Goal: Complete application form: Complete application form

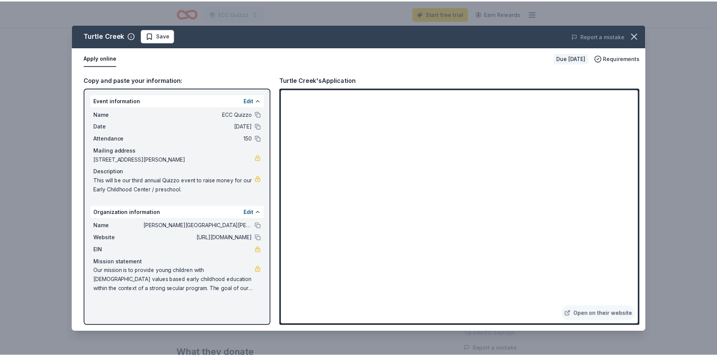
scroll to position [226, 0]
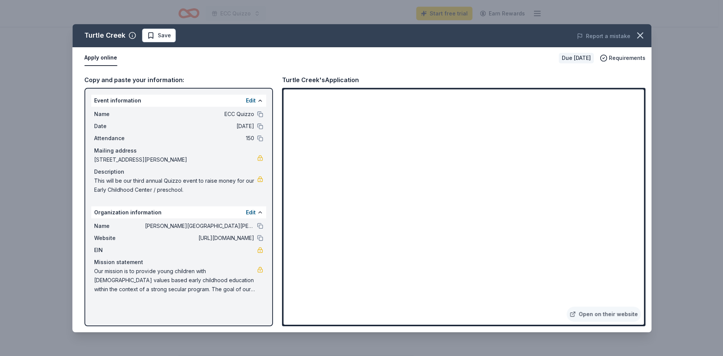
click at [57, 51] on div "Turtle Creek Save Report a mistake Apply online Due in 85 days Requirements Cop…" at bounding box center [361, 178] width 723 height 356
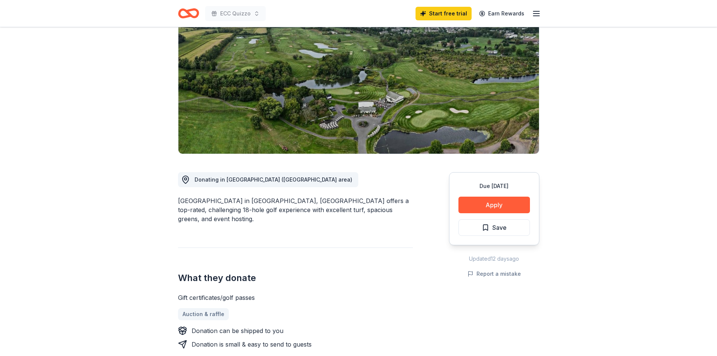
scroll to position [0, 0]
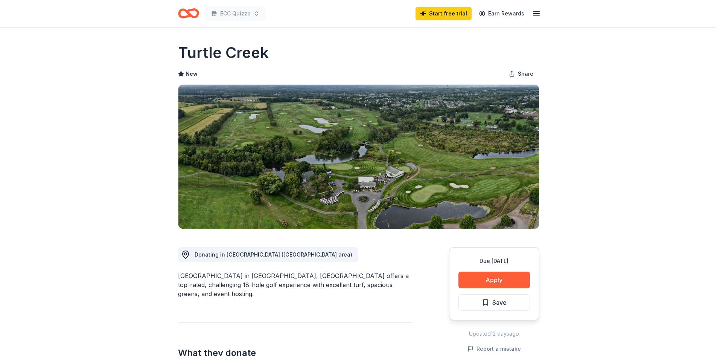
click at [194, 16] on icon "Home" at bounding box center [192, 13] width 12 height 8
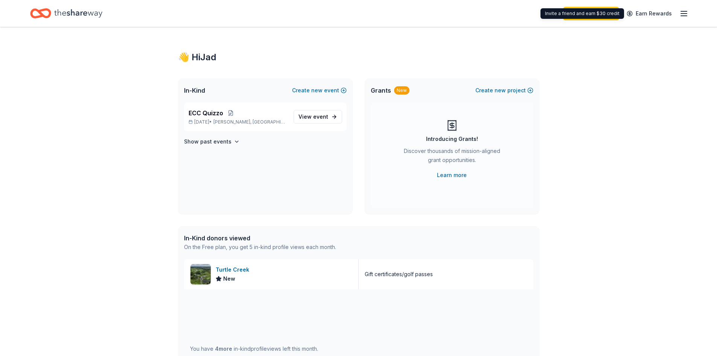
click at [676, 13] on link "Earn Rewards" at bounding box center [649, 14] width 54 height 14
click at [686, 14] on icon "button" at bounding box center [684, 13] width 9 height 9
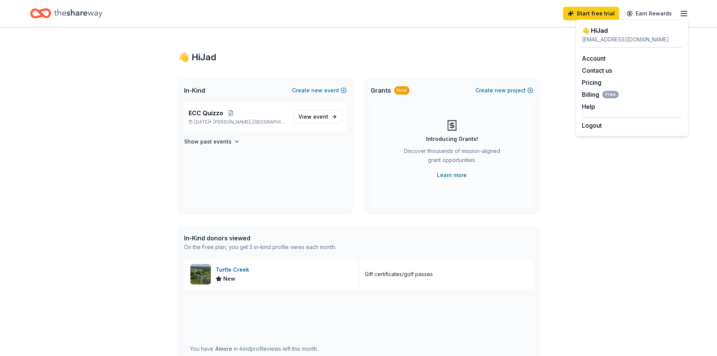
click at [62, 6] on icon "Home" at bounding box center [78, 13] width 48 height 15
click at [223, 271] on div "Turtle Creek" at bounding box center [234, 269] width 37 height 9
click at [231, 273] on div "Turtle Creek" at bounding box center [234, 269] width 37 height 9
click at [76, 14] on icon "Home" at bounding box center [78, 13] width 48 height 8
click at [687, 8] on div "Start free trial Earn Rewards" at bounding box center [625, 14] width 125 height 18
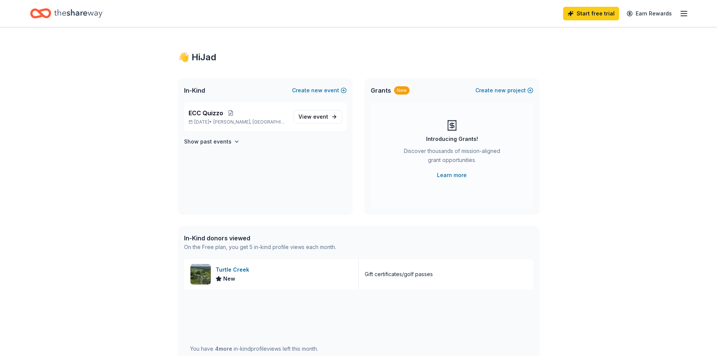
click at [686, 11] on icon "button" at bounding box center [684, 13] width 9 height 9
click at [626, 53] on div "Account Contact us Pricing Billing Free Help Earn rewards" at bounding box center [632, 82] width 100 height 69
click at [606, 53] on div "Account Contact us Pricing Billing Free Help Earn rewards" at bounding box center [632, 82] width 100 height 69
click at [598, 58] on link "Account" at bounding box center [594, 59] width 24 height 8
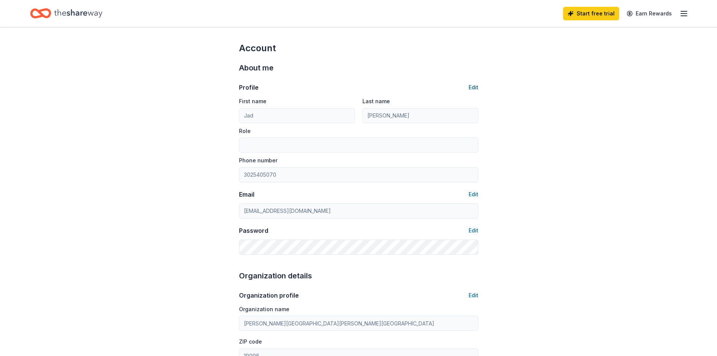
click at [471, 89] on button "Edit" at bounding box center [474, 87] width 10 height 9
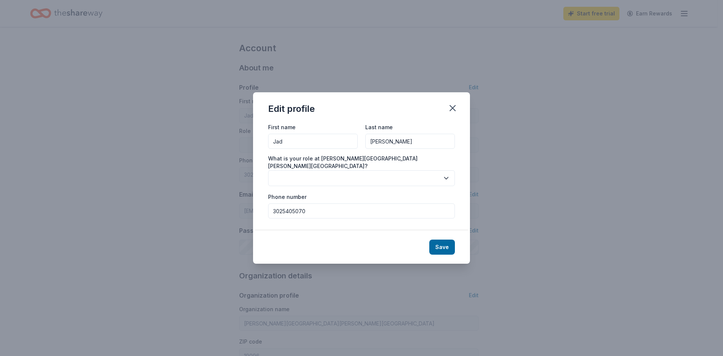
click at [314, 145] on input "Jad" at bounding box center [313, 141] width 90 height 15
type input "Jada"
click at [453, 248] on button "Save" at bounding box center [442, 246] width 26 height 15
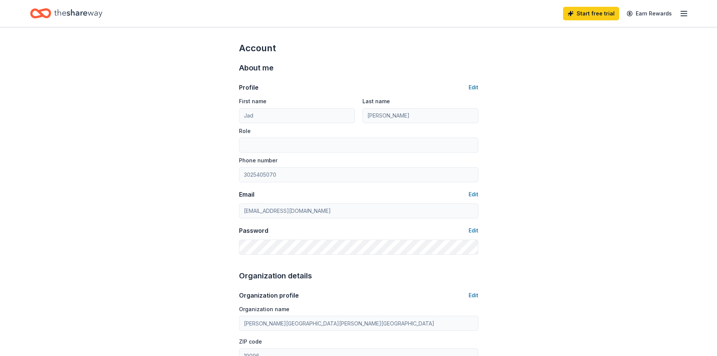
type input "Jada"
click at [80, 14] on icon "Home" at bounding box center [78, 13] width 48 height 15
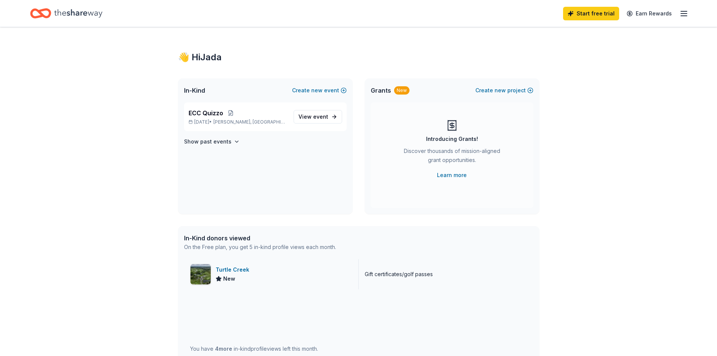
click at [283, 281] on div "Turtle Creek New" at bounding box center [271, 274] width 175 height 30
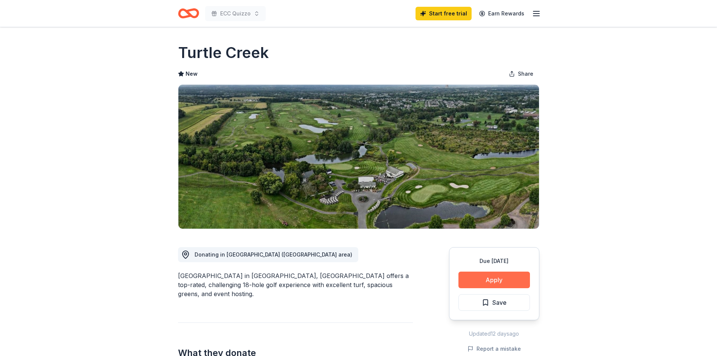
click at [498, 283] on button "Apply" at bounding box center [495, 280] width 72 height 17
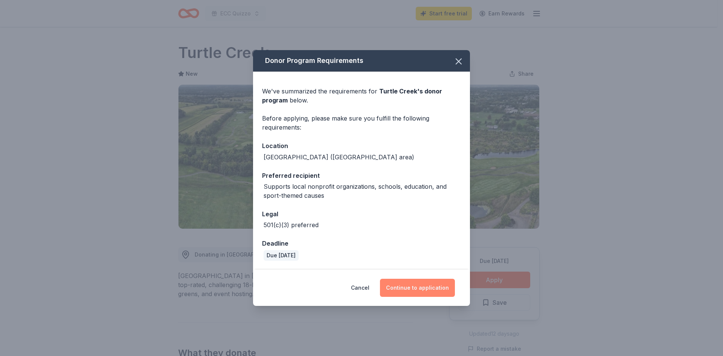
click at [451, 281] on button "Continue to application" at bounding box center [417, 288] width 75 height 18
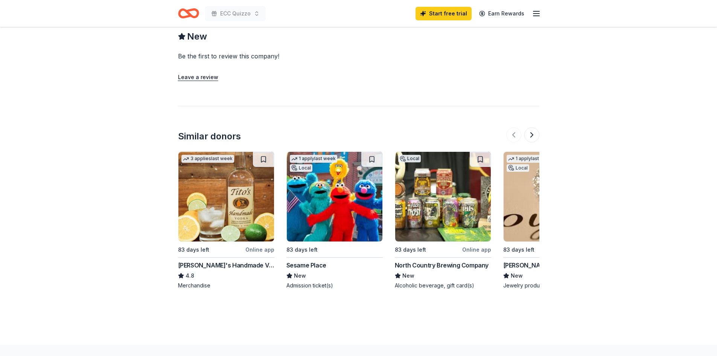
scroll to position [692, 0]
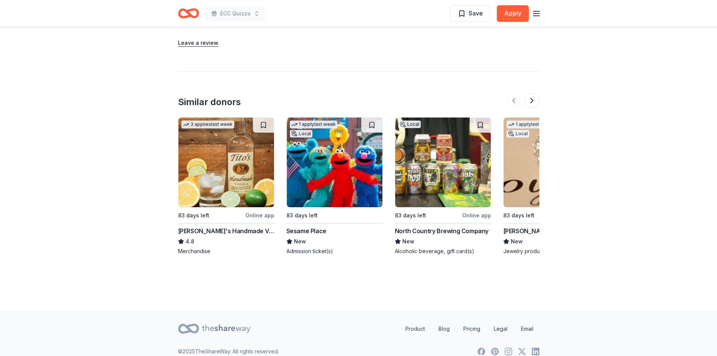
click at [318, 175] on img at bounding box center [335, 162] width 96 height 90
click at [449, 180] on img at bounding box center [443, 162] width 96 height 90
click at [530, 94] on button at bounding box center [532, 100] width 15 height 15
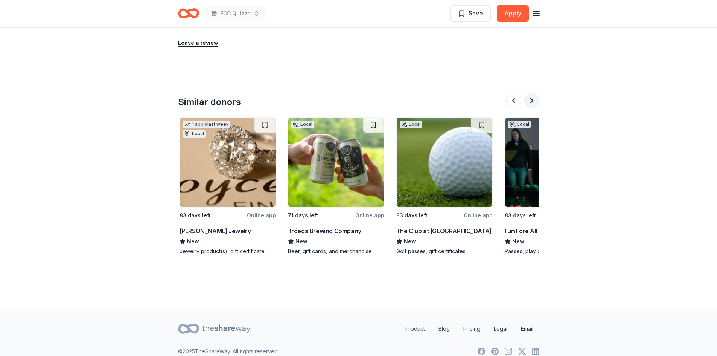
scroll to position [0, 325]
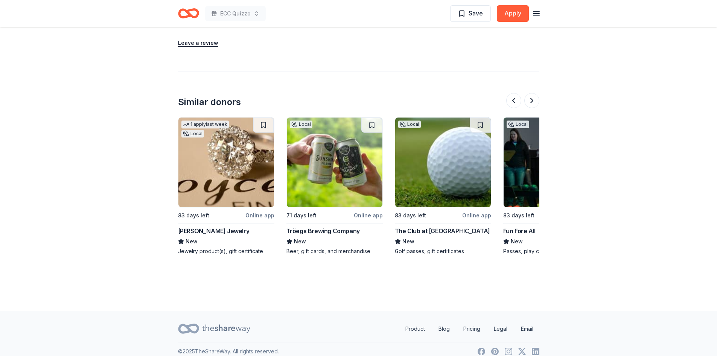
click at [249, 171] on img at bounding box center [226, 162] width 96 height 90
click at [534, 93] on button at bounding box center [532, 100] width 15 height 15
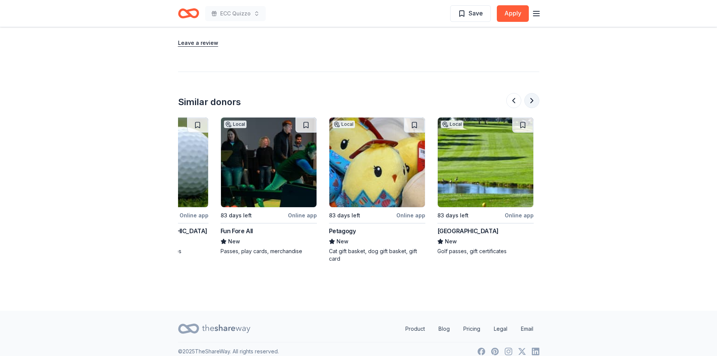
scroll to position [0, 651]
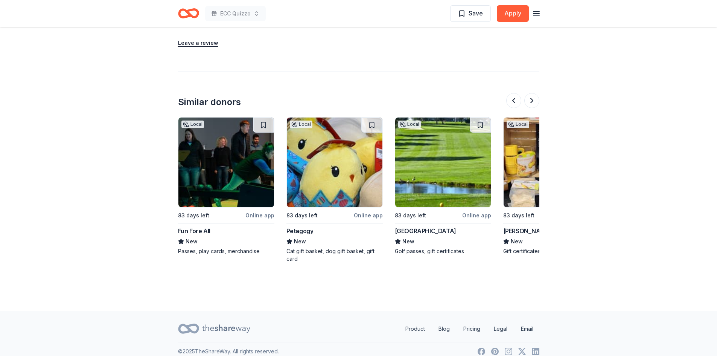
click at [216, 175] on img at bounding box center [226, 162] width 96 height 90
click at [535, 93] on button at bounding box center [532, 100] width 15 height 15
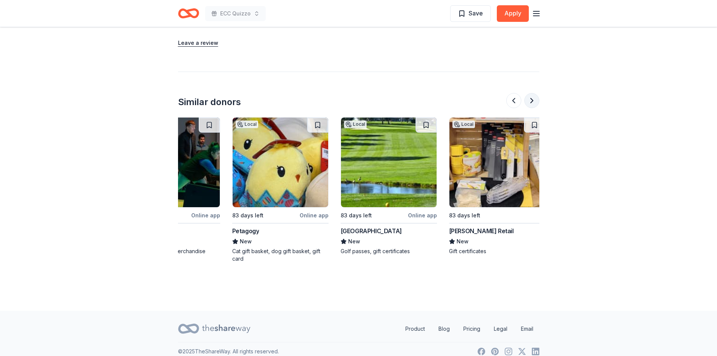
scroll to position [0, 711]
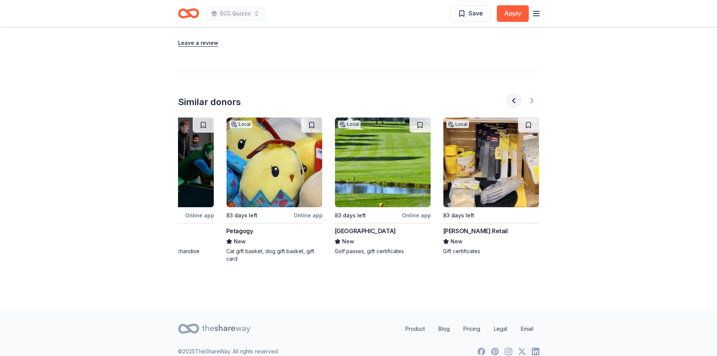
click at [514, 93] on button at bounding box center [513, 100] width 15 height 15
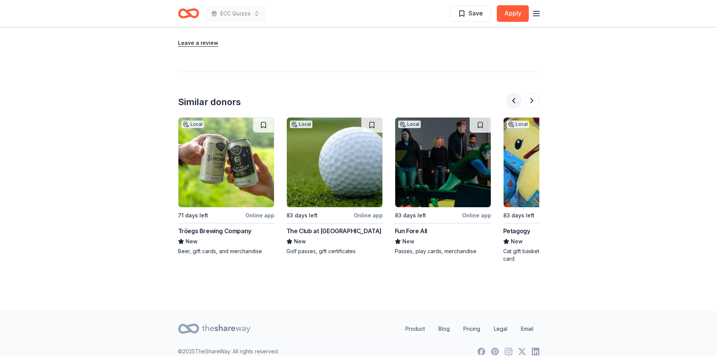
click at [514, 93] on button at bounding box center [513, 100] width 15 height 15
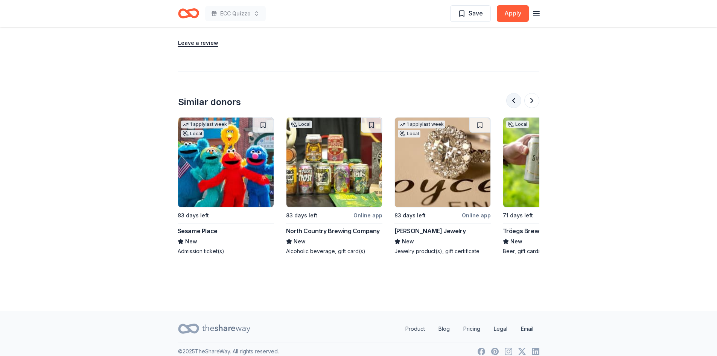
scroll to position [0, 108]
click at [516, 172] on img at bounding box center [552, 162] width 96 height 90
click at [526, 93] on button at bounding box center [532, 100] width 15 height 15
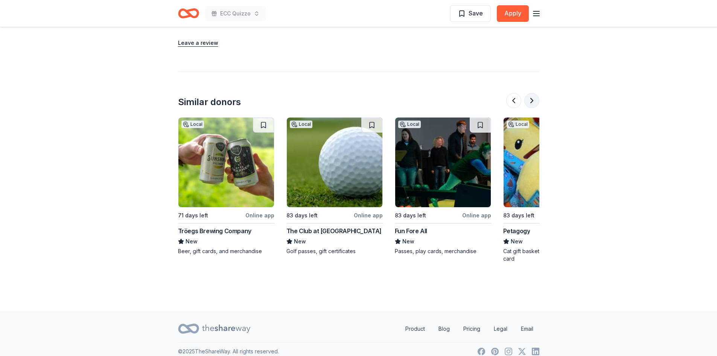
click at [526, 93] on button at bounding box center [532, 100] width 15 height 15
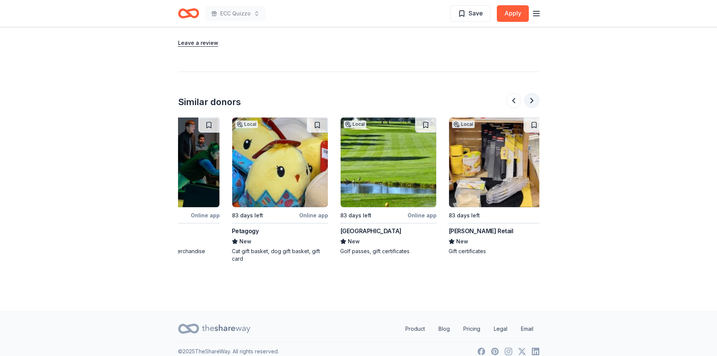
scroll to position [0, 711]
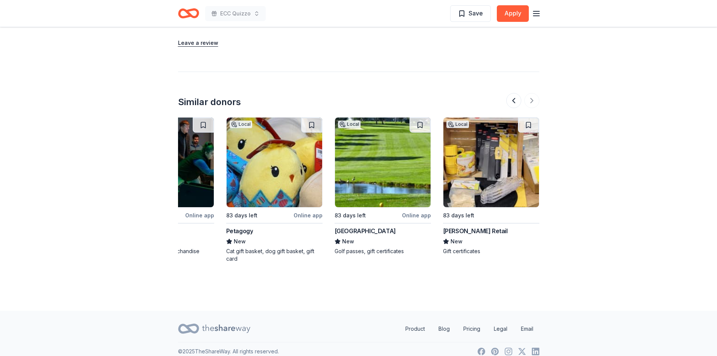
click at [481, 177] on img at bounding box center [492, 162] width 96 height 90
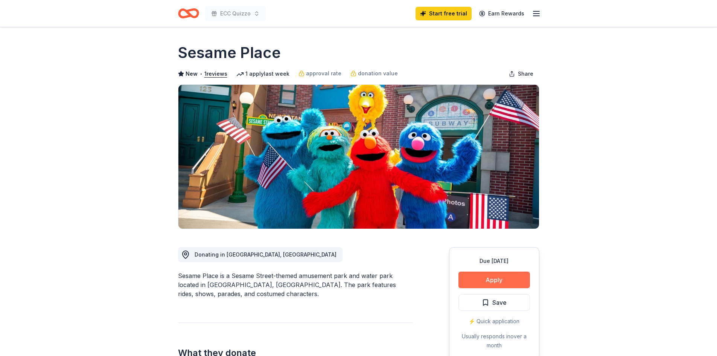
click at [487, 274] on button "Apply" at bounding box center [495, 280] width 72 height 17
click at [485, 276] on button "Apply" at bounding box center [495, 280] width 72 height 17
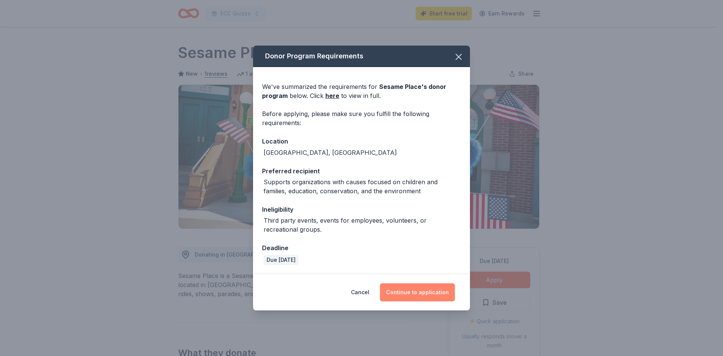
click at [403, 294] on button "Continue to application" at bounding box center [417, 292] width 75 height 18
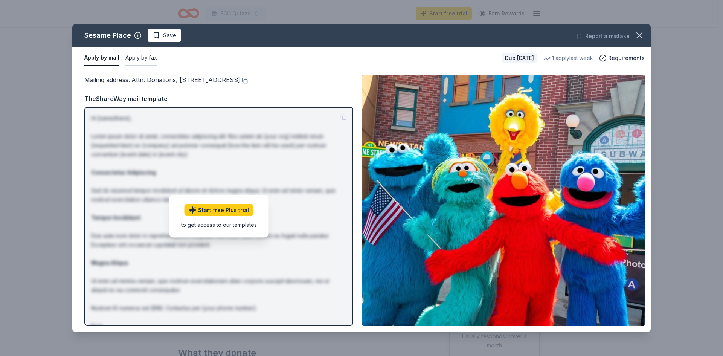
click at [142, 58] on button "Apply by fax" at bounding box center [141, 58] width 32 height 16
click at [114, 54] on button "Apply by mail" at bounding box center [100, 58] width 33 height 16
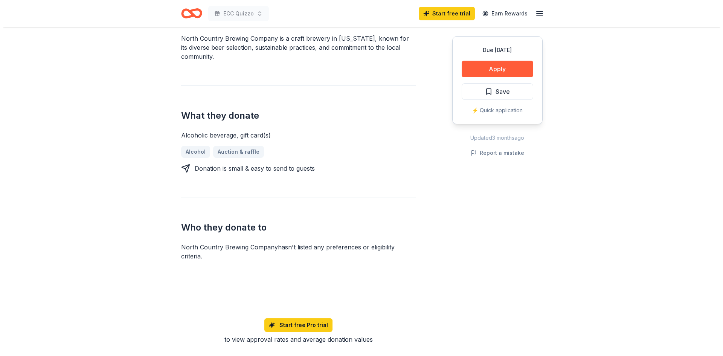
scroll to position [151, 0]
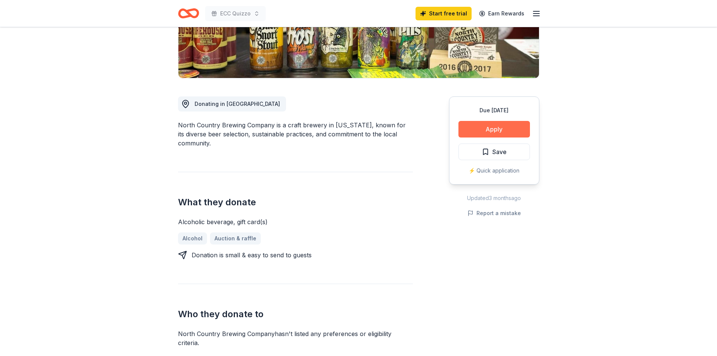
click at [485, 127] on button "Apply" at bounding box center [495, 129] width 72 height 17
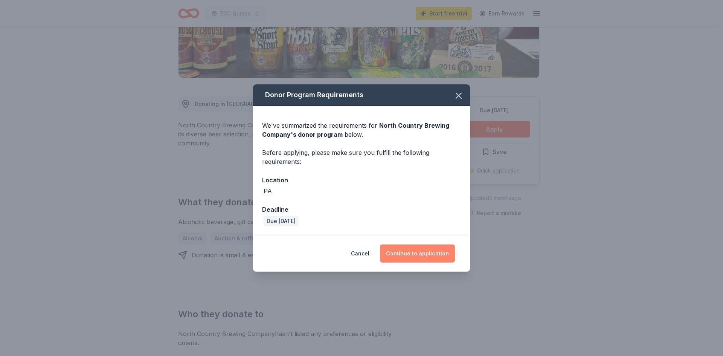
click at [442, 254] on button "Continue to application" at bounding box center [417, 253] width 75 height 18
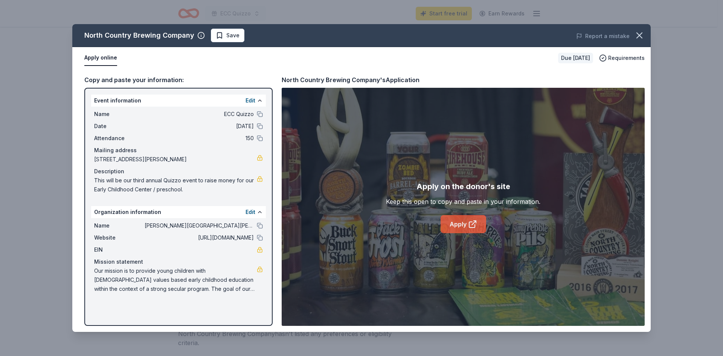
click at [456, 227] on link "Apply" at bounding box center [464, 224] width 46 height 18
